Goal: Information Seeking & Learning: Learn about a topic

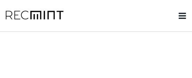
click at [182, 18] on use at bounding box center [182, 16] width 7 height 6
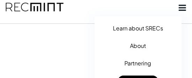
click at [58, 8] on img at bounding box center [35, 8] width 58 height 24
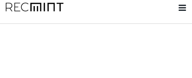
scroll to position [13, 0]
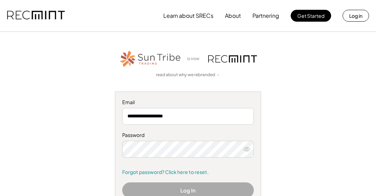
click at [179, 192] on button "Log In" at bounding box center [188, 190] width 132 height 16
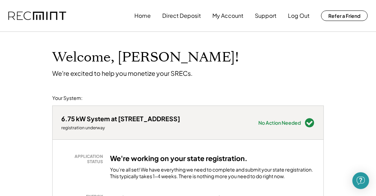
click at [225, 16] on button "My Account" at bounding box center [228, 16] width 31 height 14
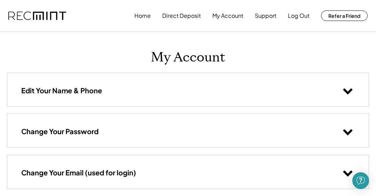
click at [268, 14] on button "Support" at bounding box center [266, 16] width 22 height 14
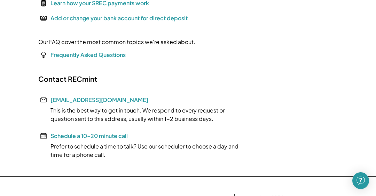
scroll to position [134, 0]
click at [68, 55] on font "Frequently Asked Questions" at bounding box center [88, 54] width 75 height 7
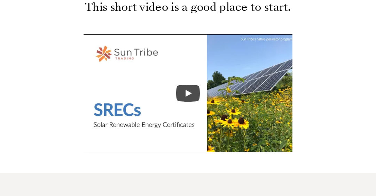
scroll to position [331, 0]
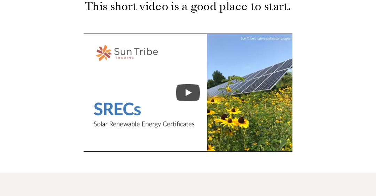
click at [185, 93] on icon "Play" at bounding box center [188, 92] width 24 height 17
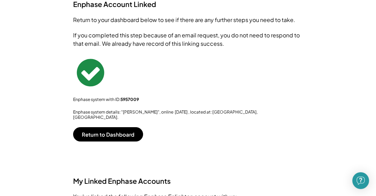
scroll to position [85, 0]
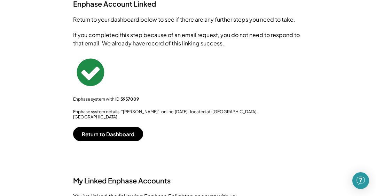
click at [99, 130] on button "Return to Dashboard" at bounding box center [108, 134] width 70 height 14
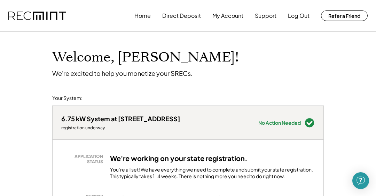
click at [138, 14] on button "Home" at bounding box center [143, 16] width 16 height 14
click at [221, 15] on button "My Account" at bounding box center [228, 16] width 31 height 14
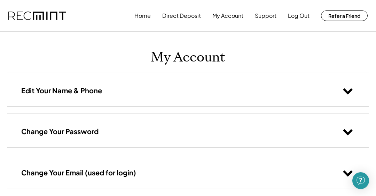
click at [138, 15] on button "Home" at bounding box center [143, 16] width 16 height 14
